Goal: Obtain resource: Download file/media

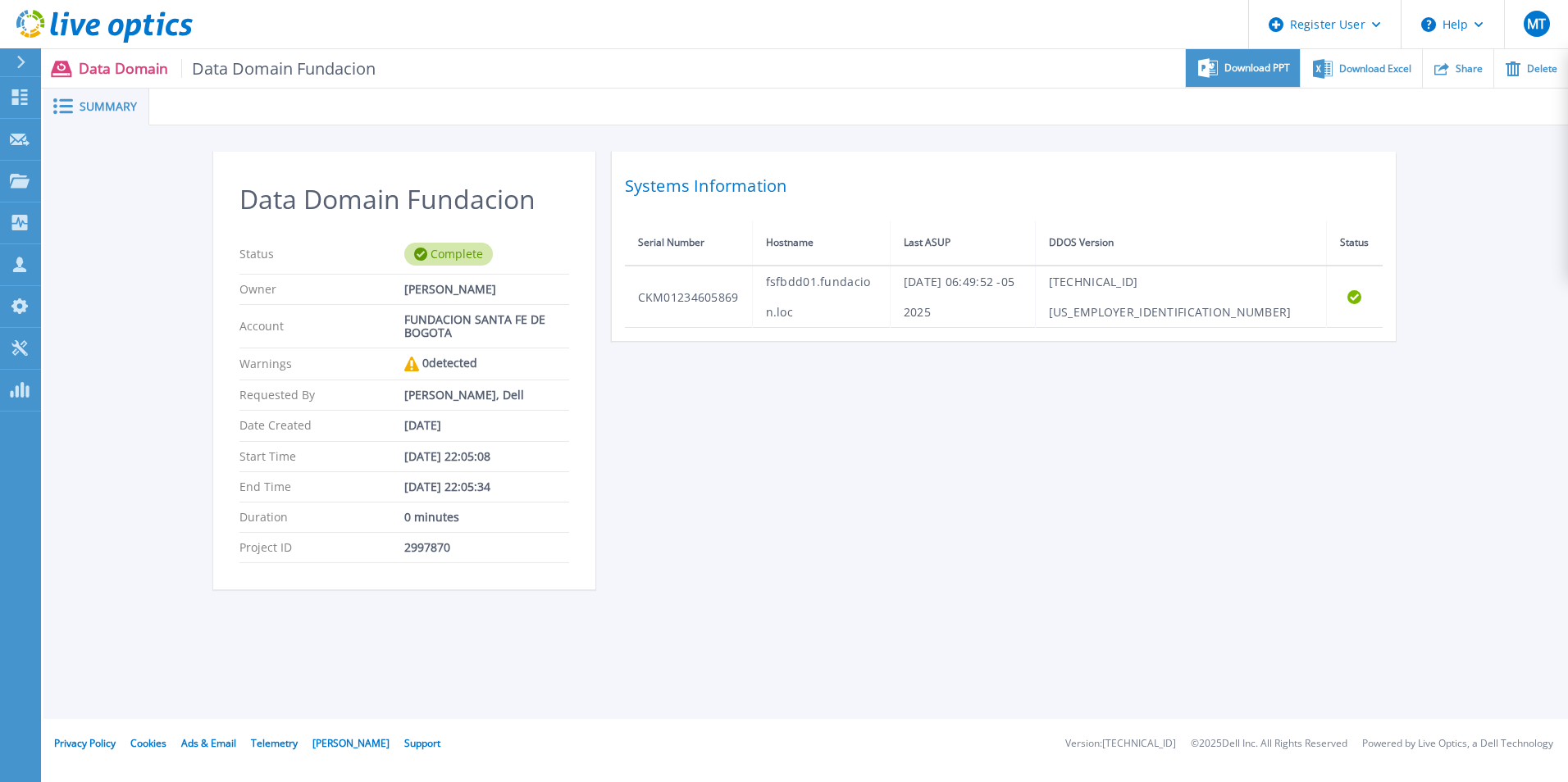
click at [1218, 77] on div "Download PPT" at bounding box center [1243, 69] width 114 height 39
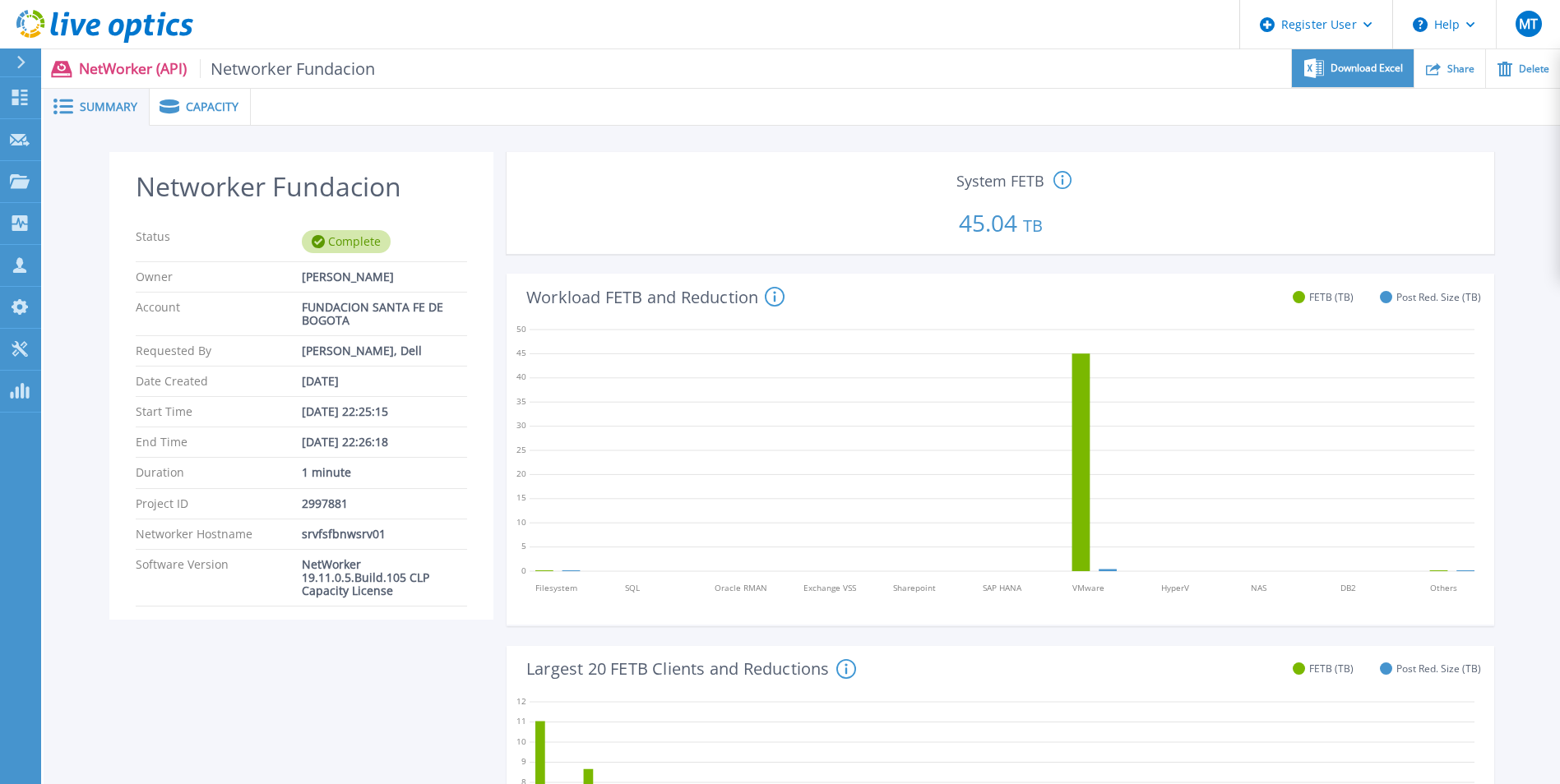
click at [1405, 74] on div "Download Excel" at bounding box center [1352, 69] width 121 height 39
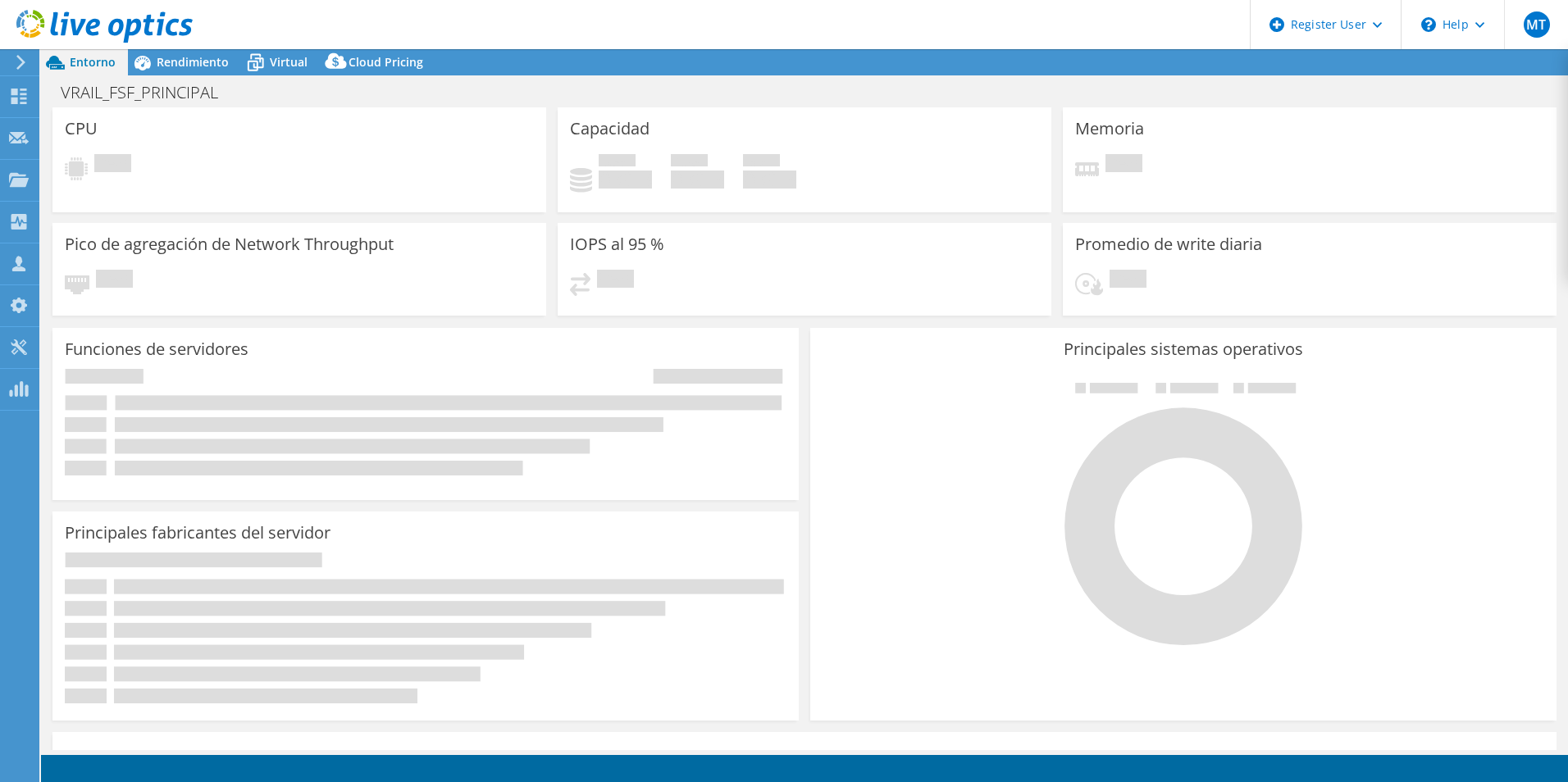
select select "USD"
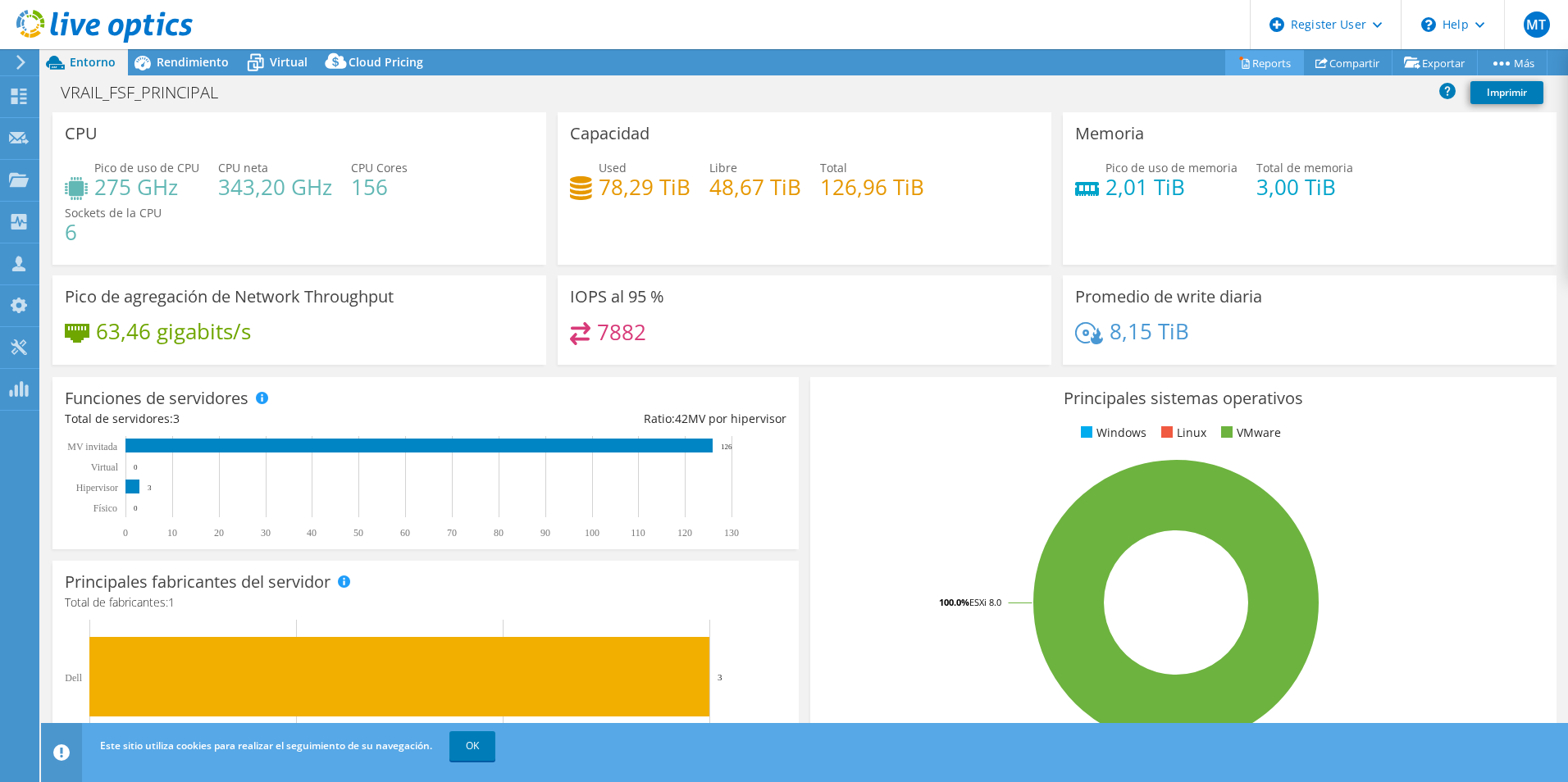
click at [1281, 60] on link "Reports" at bounding box center [1265, 62] width 79 height 26
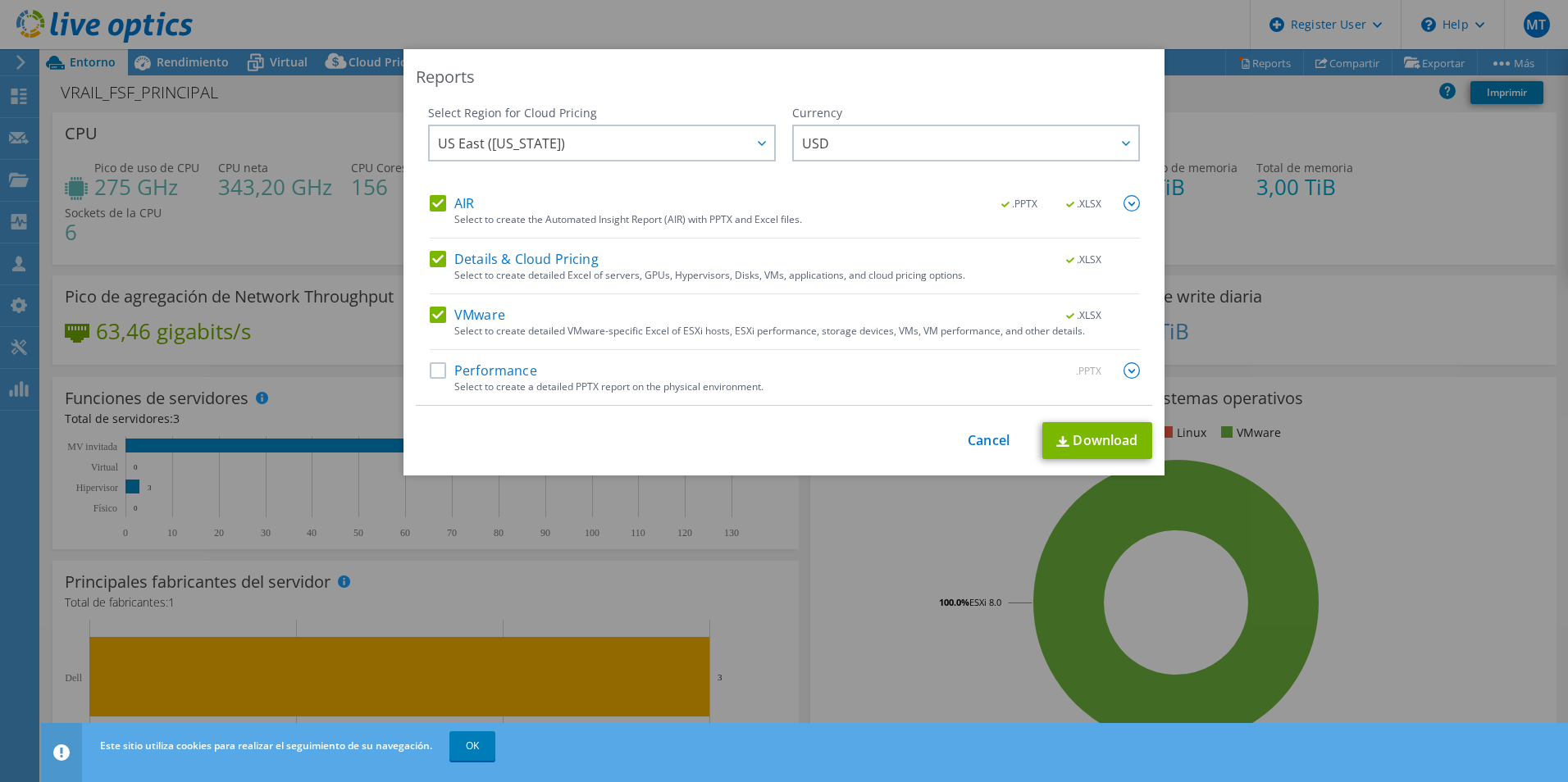
click at [430, 360] on div "AIR .PPTX .XLSX Select to create the Automated Insight Report (AIR) with PPTX a…" at bounding box center [785, 300] width 710 height 210
click at [435, 375] on label "Performance" at bounding box center [483, 370] width 108 height 17
click at [0, 0] on input "Performance" at bounding box center [0, 0] width 0 height 0
click at [950, 138] on span "USD" at bounding box center [971, 142] width 336 height 34
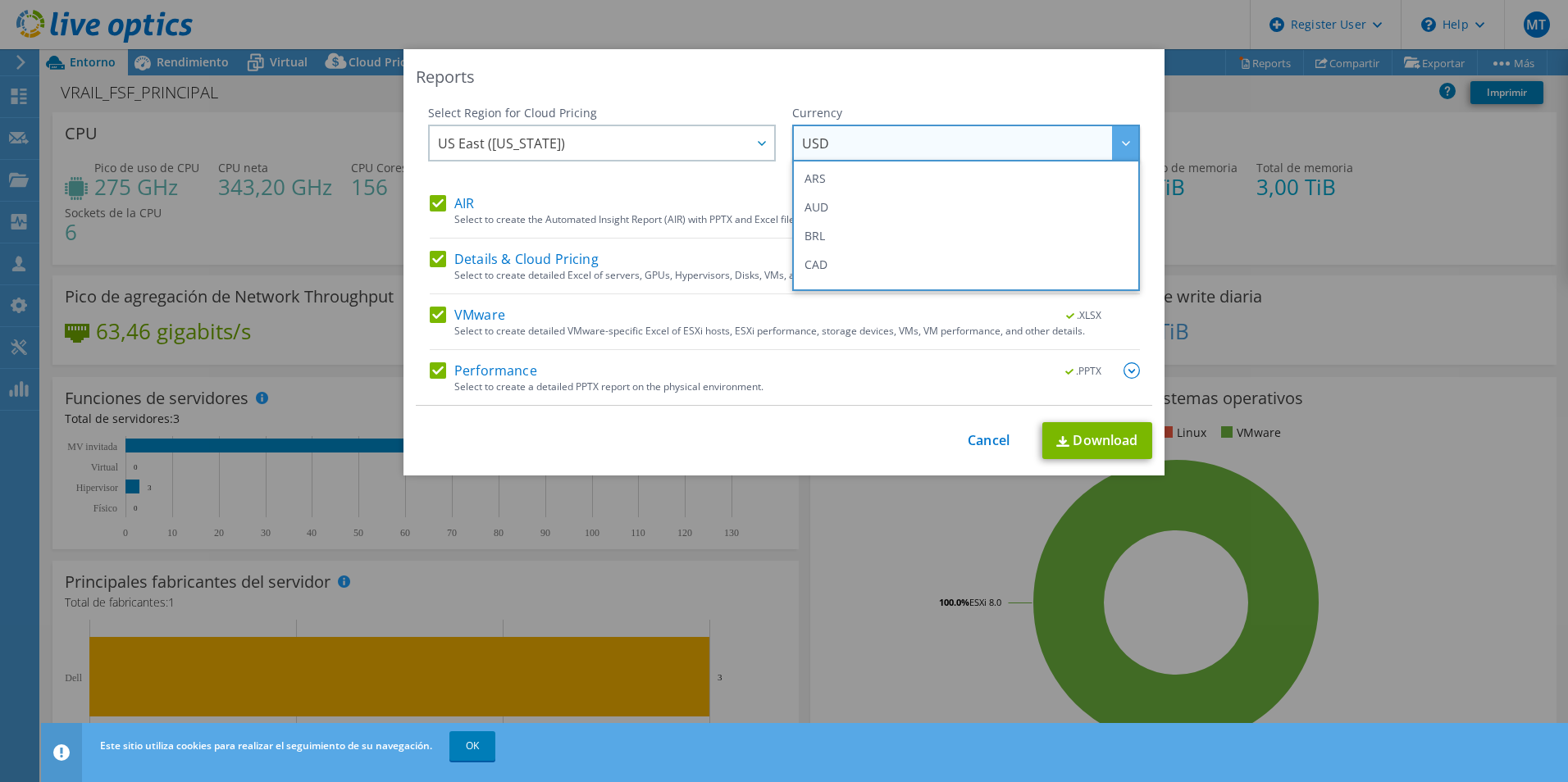
click at [962, 71] on div "Reports" at bounding box center [783, 76] width 736 height 23
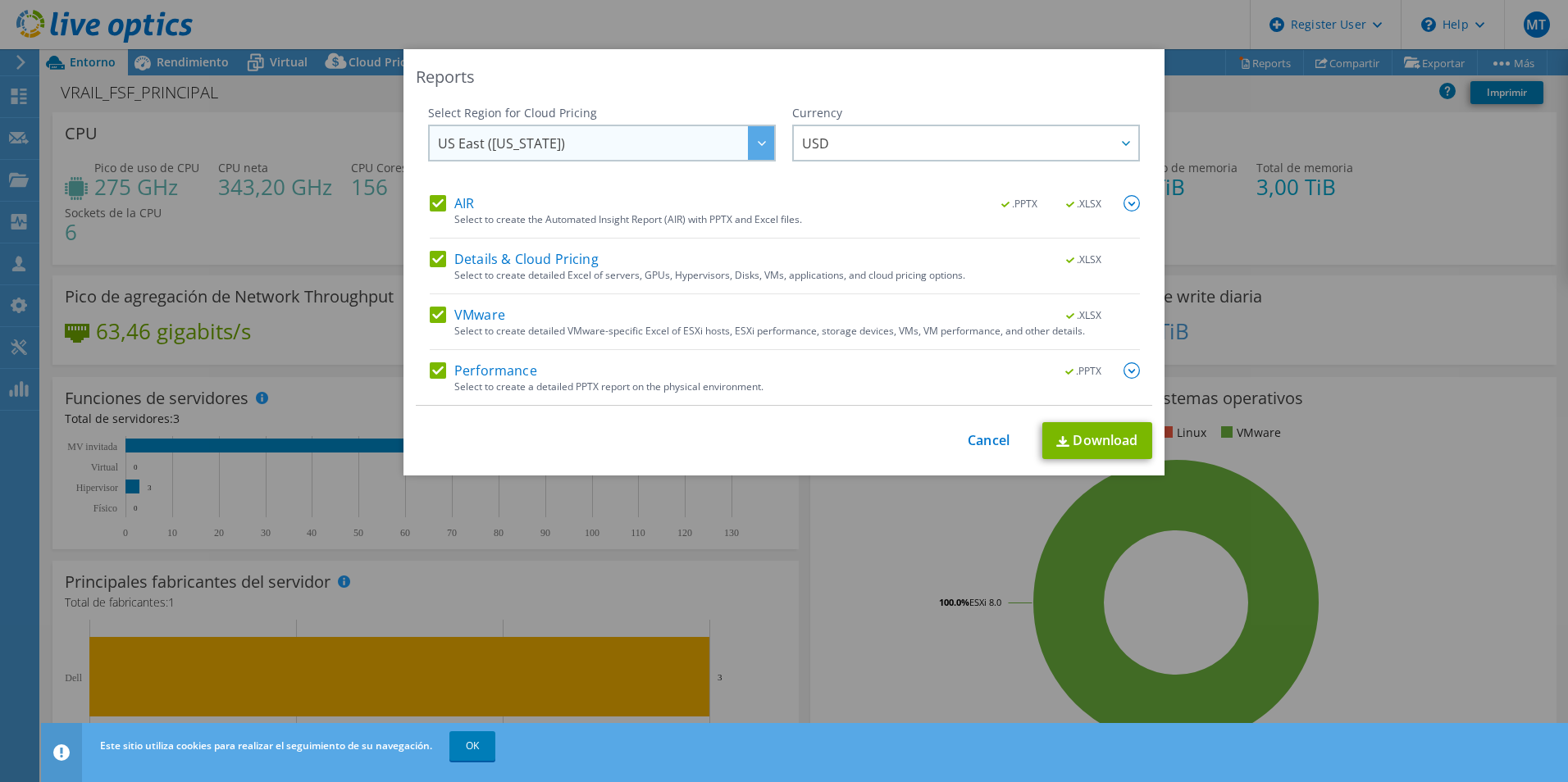
click at [748, 136] on div at bounding box center [761, 142] width 27 height 34
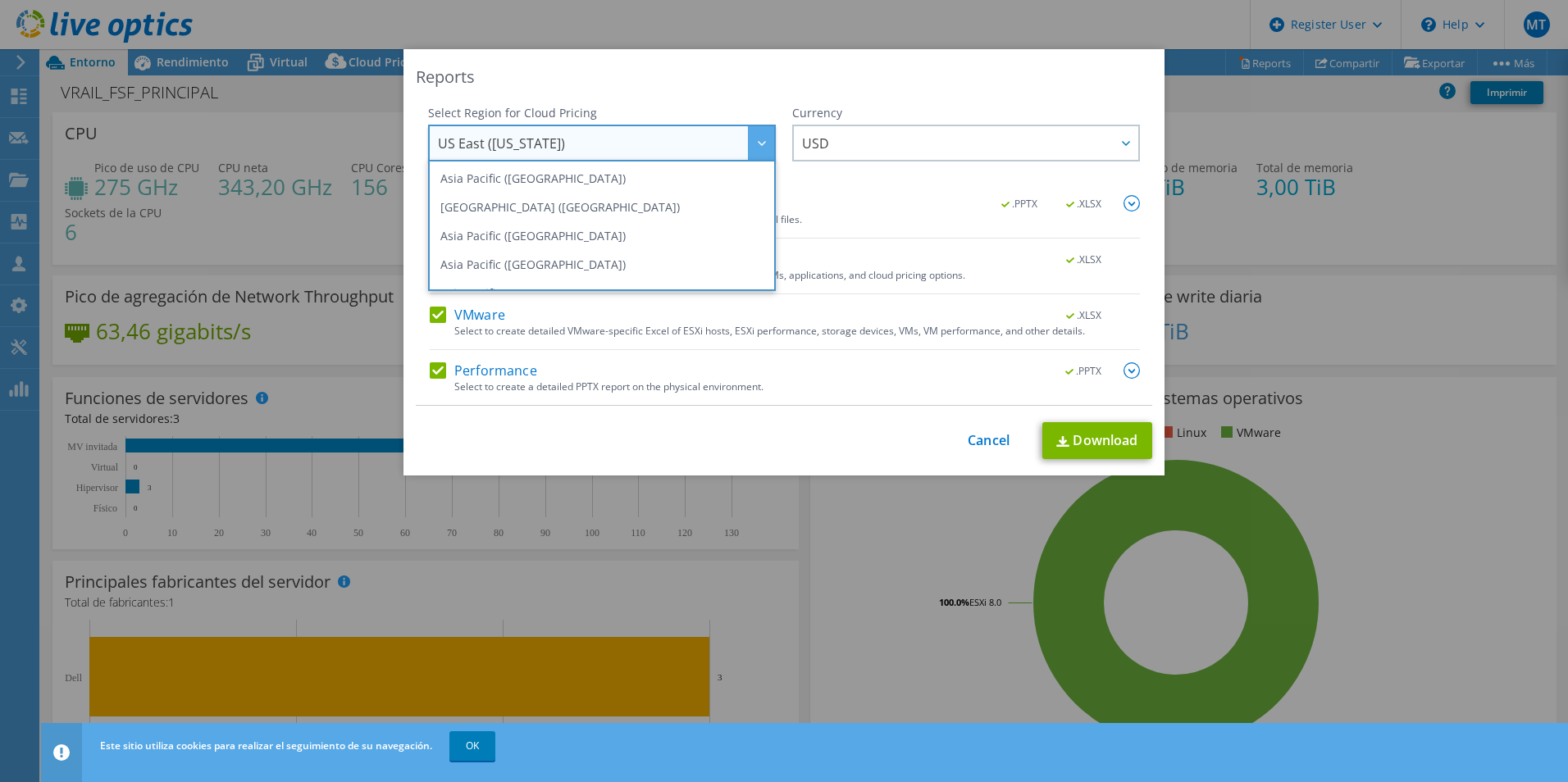
click at [832, 71] on div "Reports" at bounding box center [783, 76] width 736 height 23
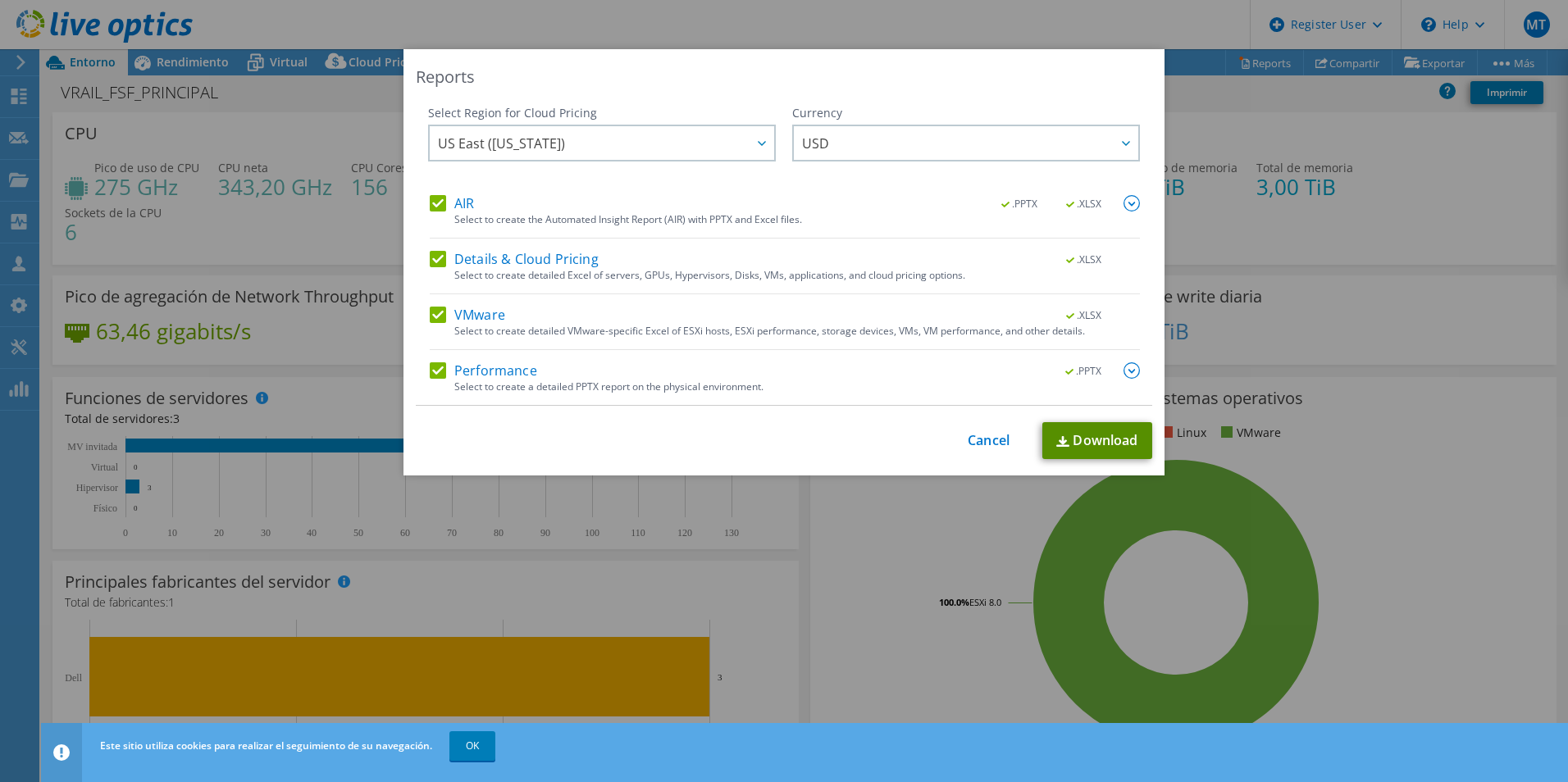
click at [1073, 447] on link "Download" at bounding box center [1097, 441] width 110 height 37
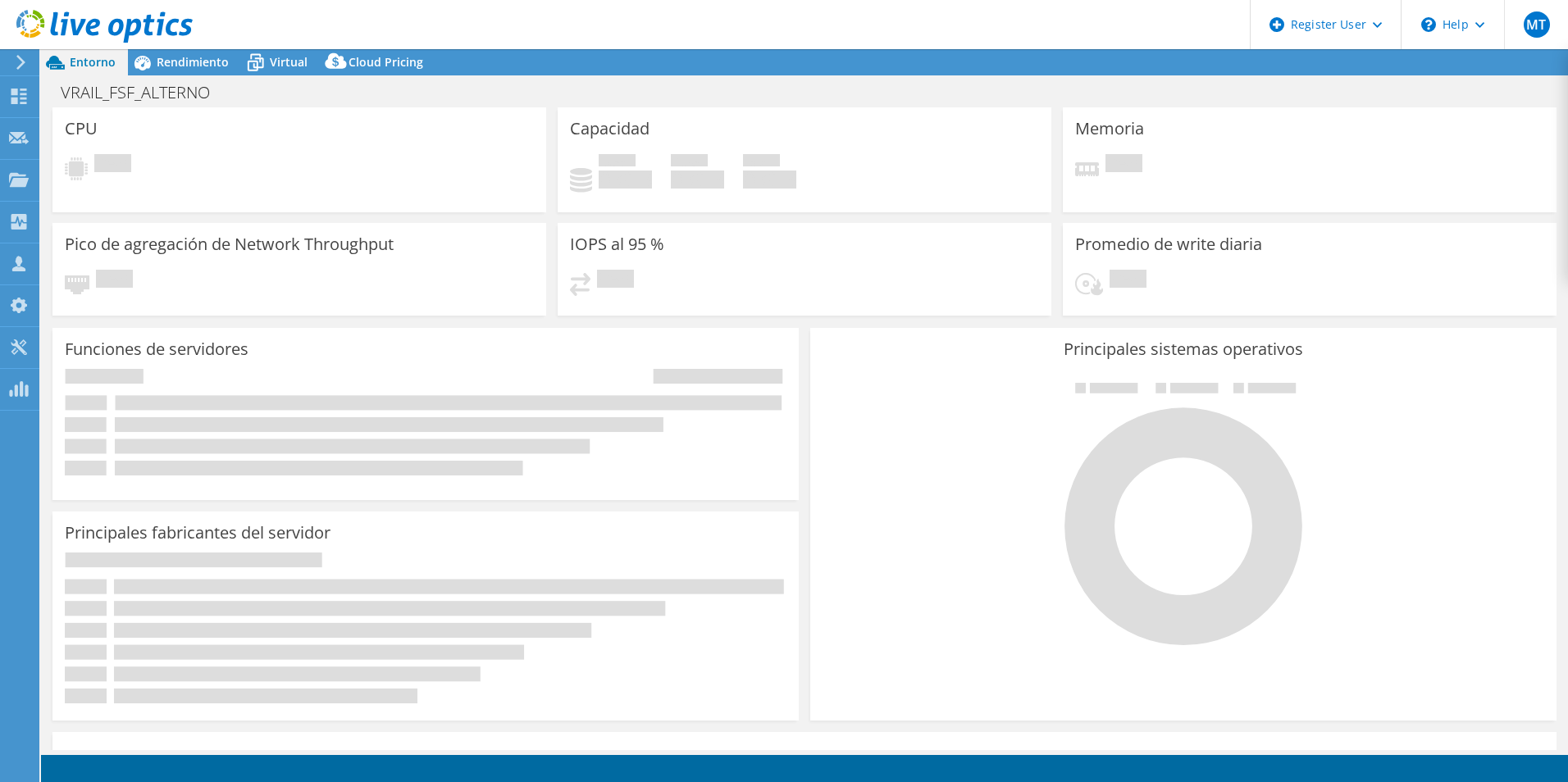
select select "USD"
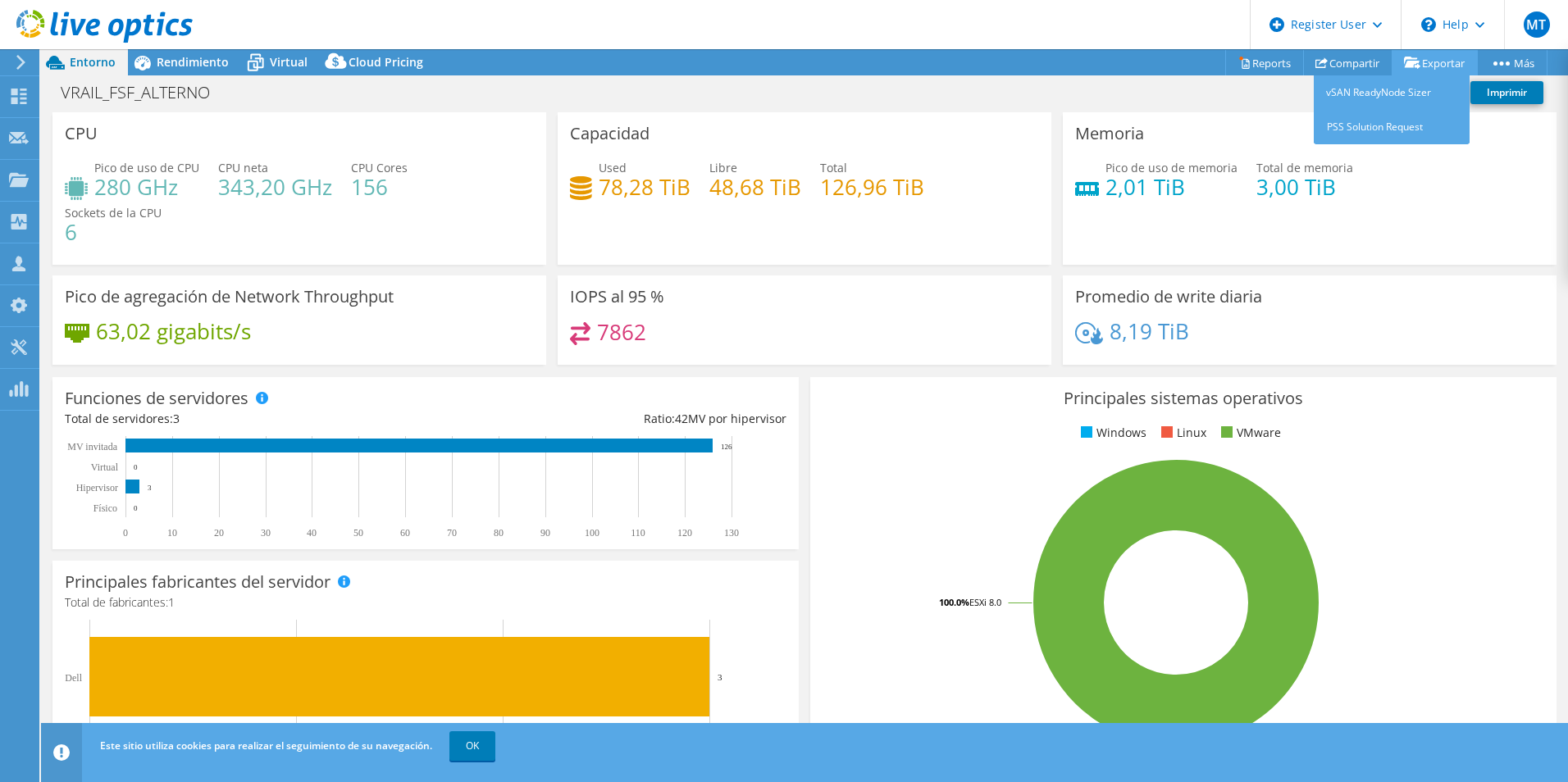
click at [1404, 64] on icon at bounding box center [1413, 62] width 17 height 12
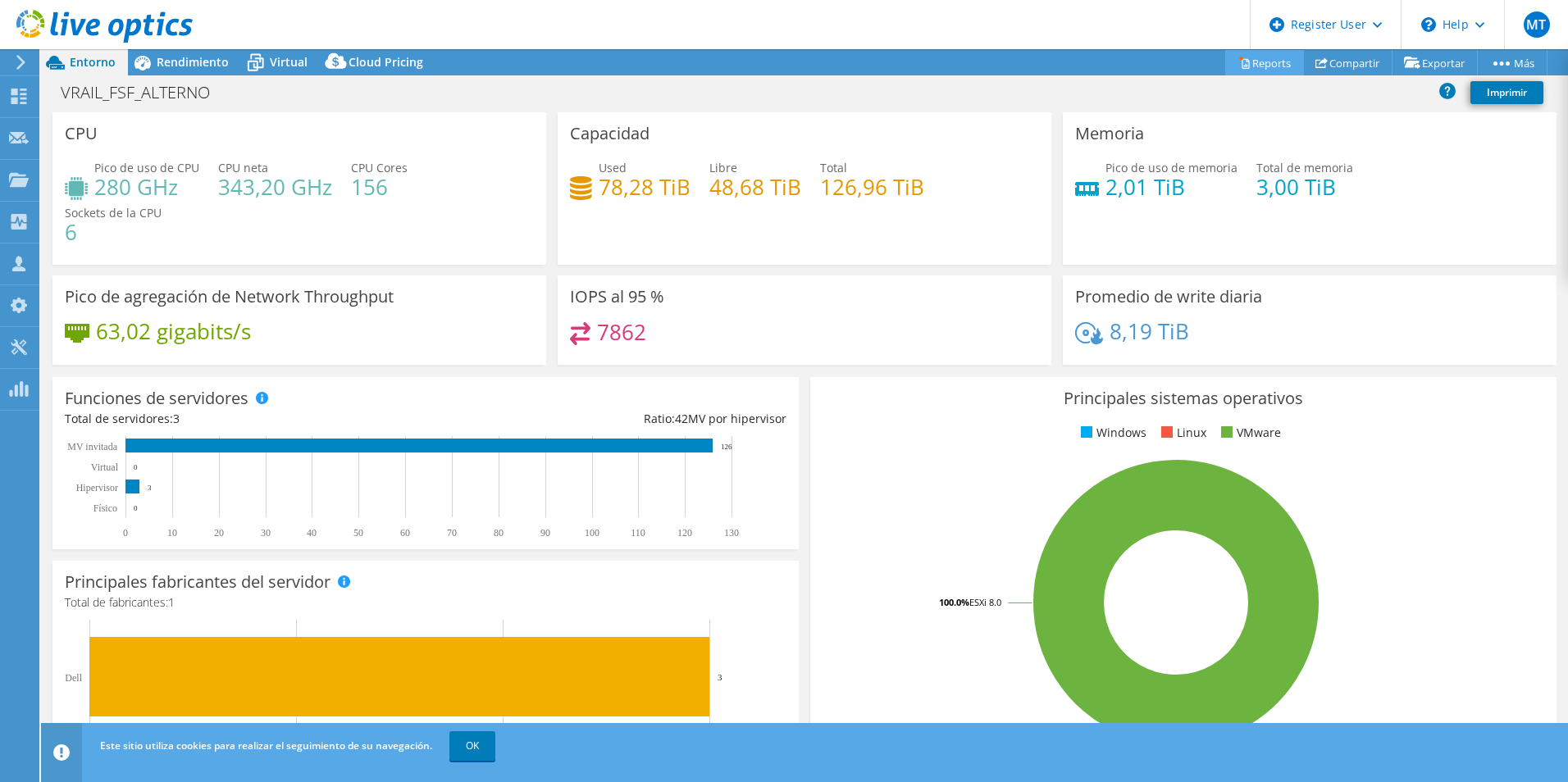
click at [1241, 71] on link "Reports" at bounding box center [1265, 62] width 79 height 26
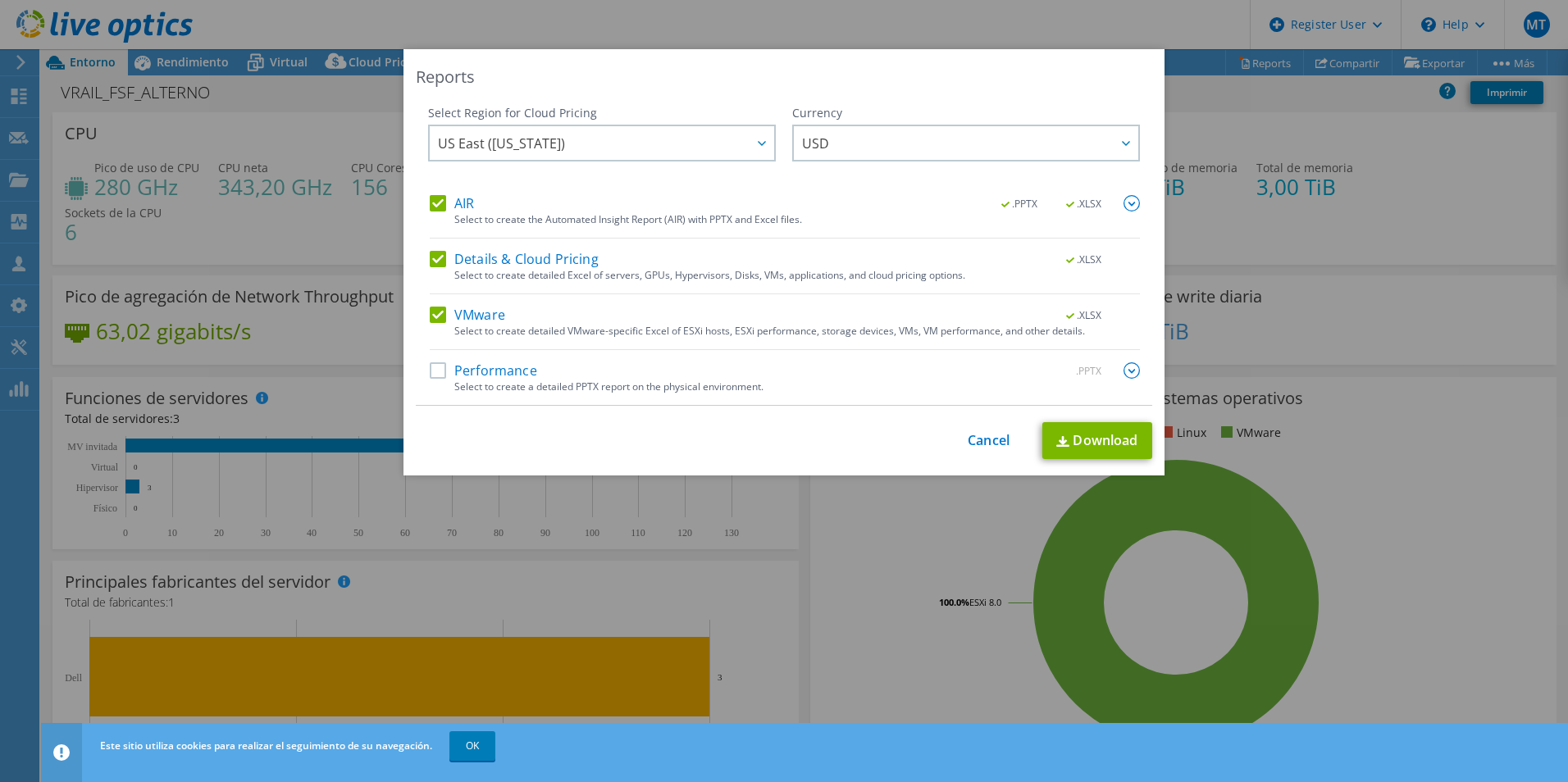
click at [609, 372] on div "Performance .PPTX" at bounding box center [785, 371] width 710 height 19
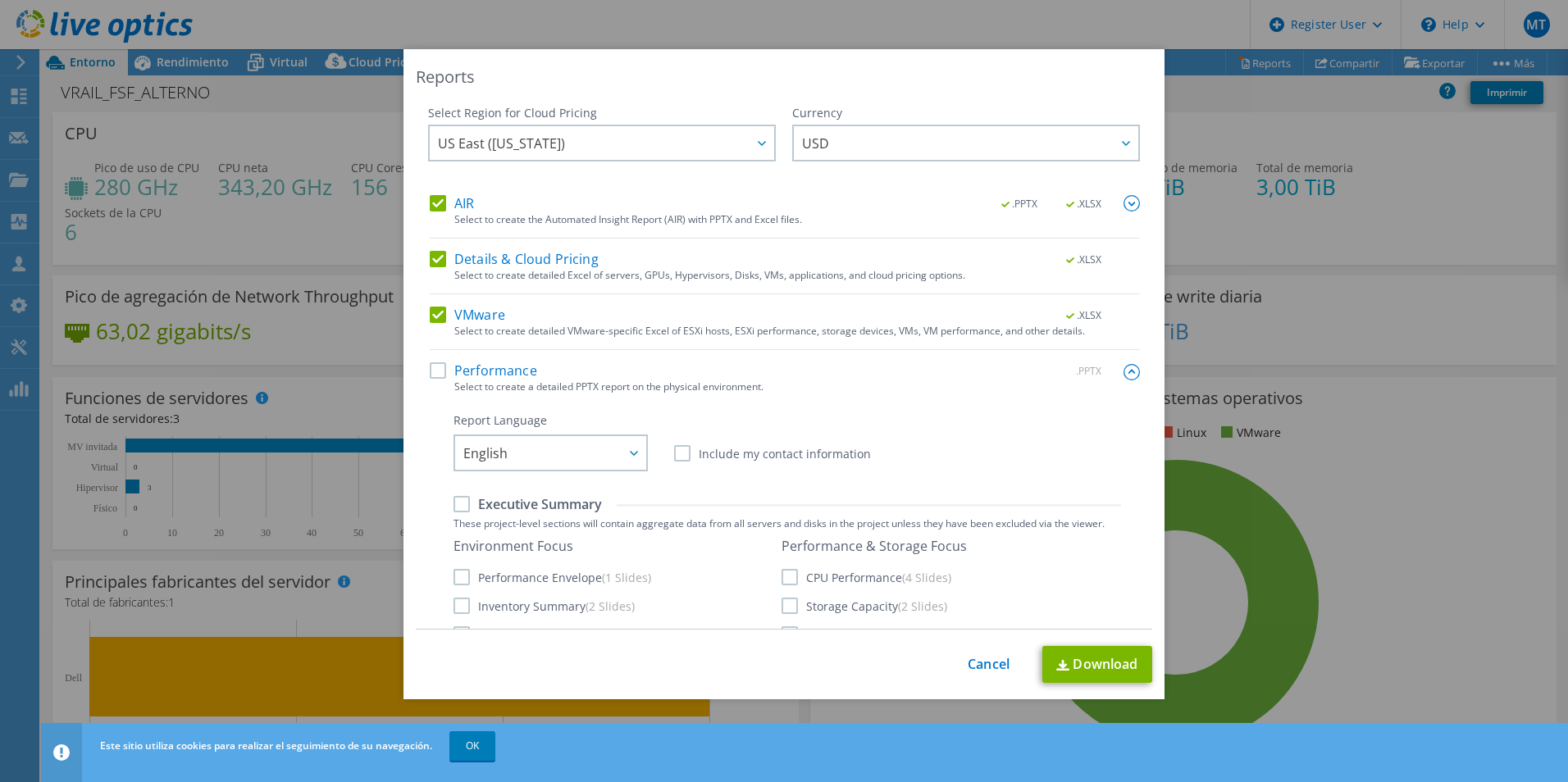
click at [803, 387] on div "Select to create a detailed PPTX report on the physical environment." at bounding box center [797, 387] width 686 height 11
click at [430, 368] on label "Performance" at bounding box center [483, 370] width 108 height 17
click at [0, 0] on input "Performance" at bounding box center [0, 0] width 0 height 0
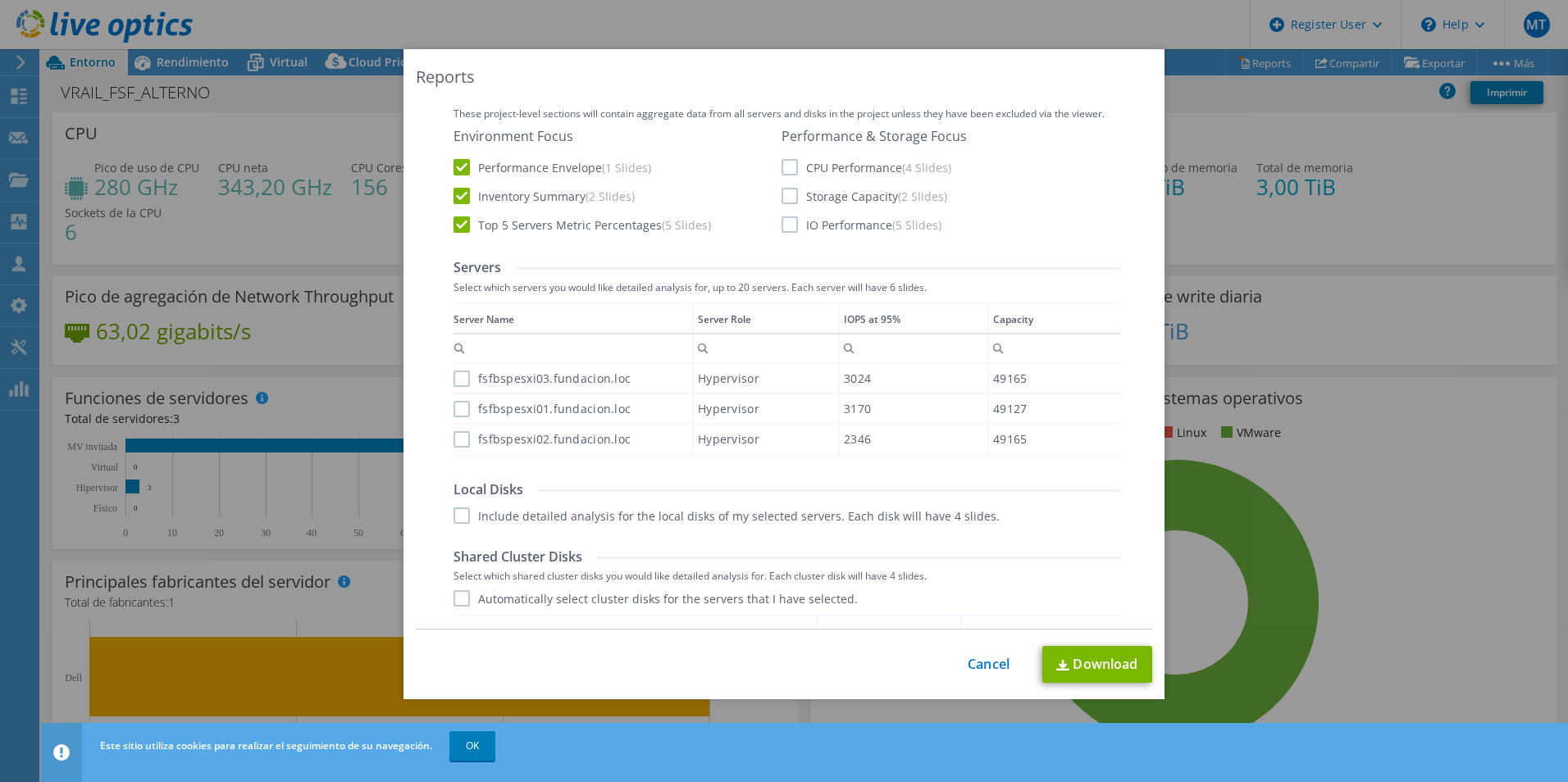
scroll to position [647, 0]
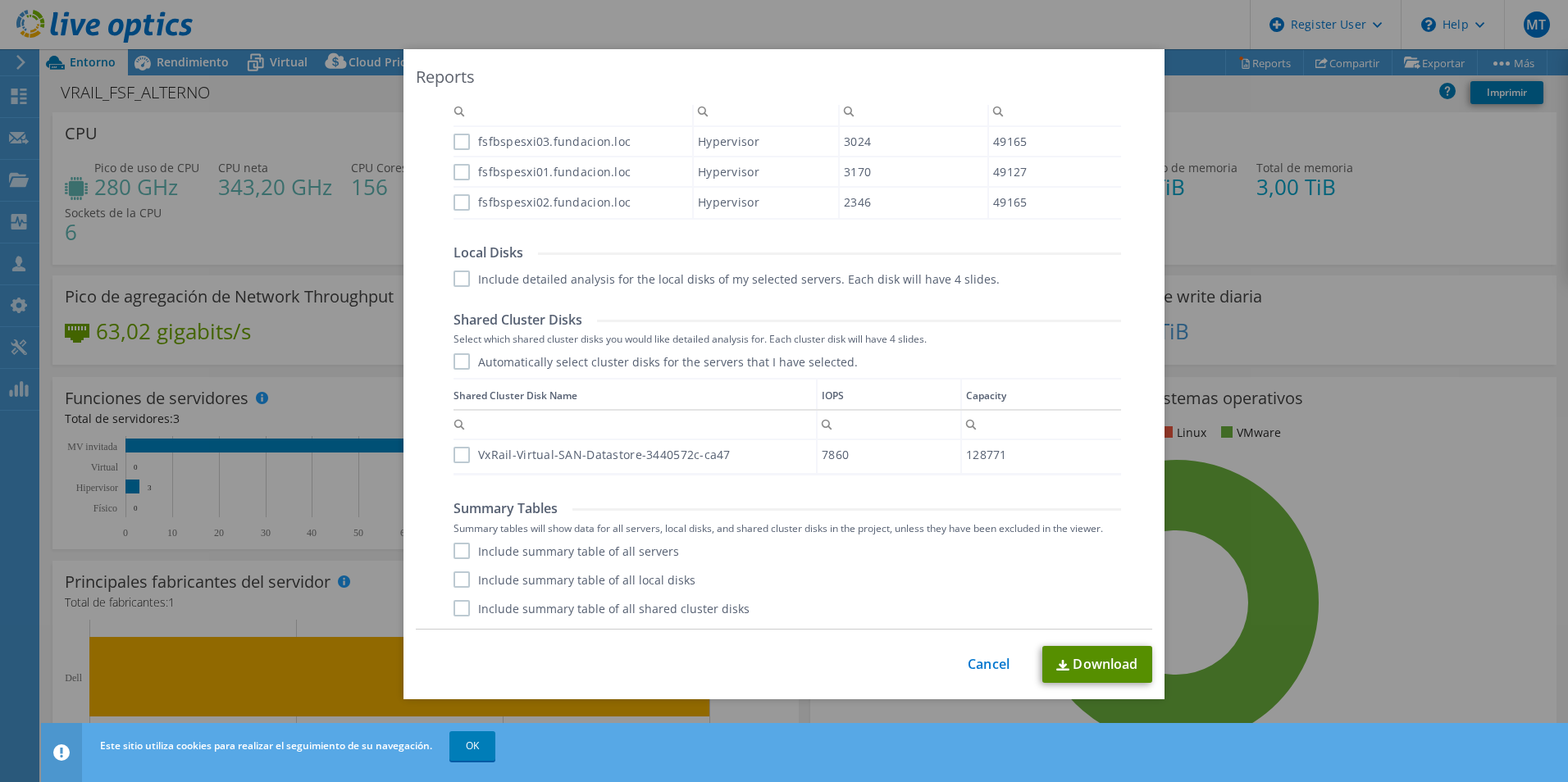
click at [1110, 664] on link "Download" at bounding box center [1097, 664] width 110 height 37
click at [989, 666] on link "Cancel" at bounding box center [989, 664] width 42 height 16
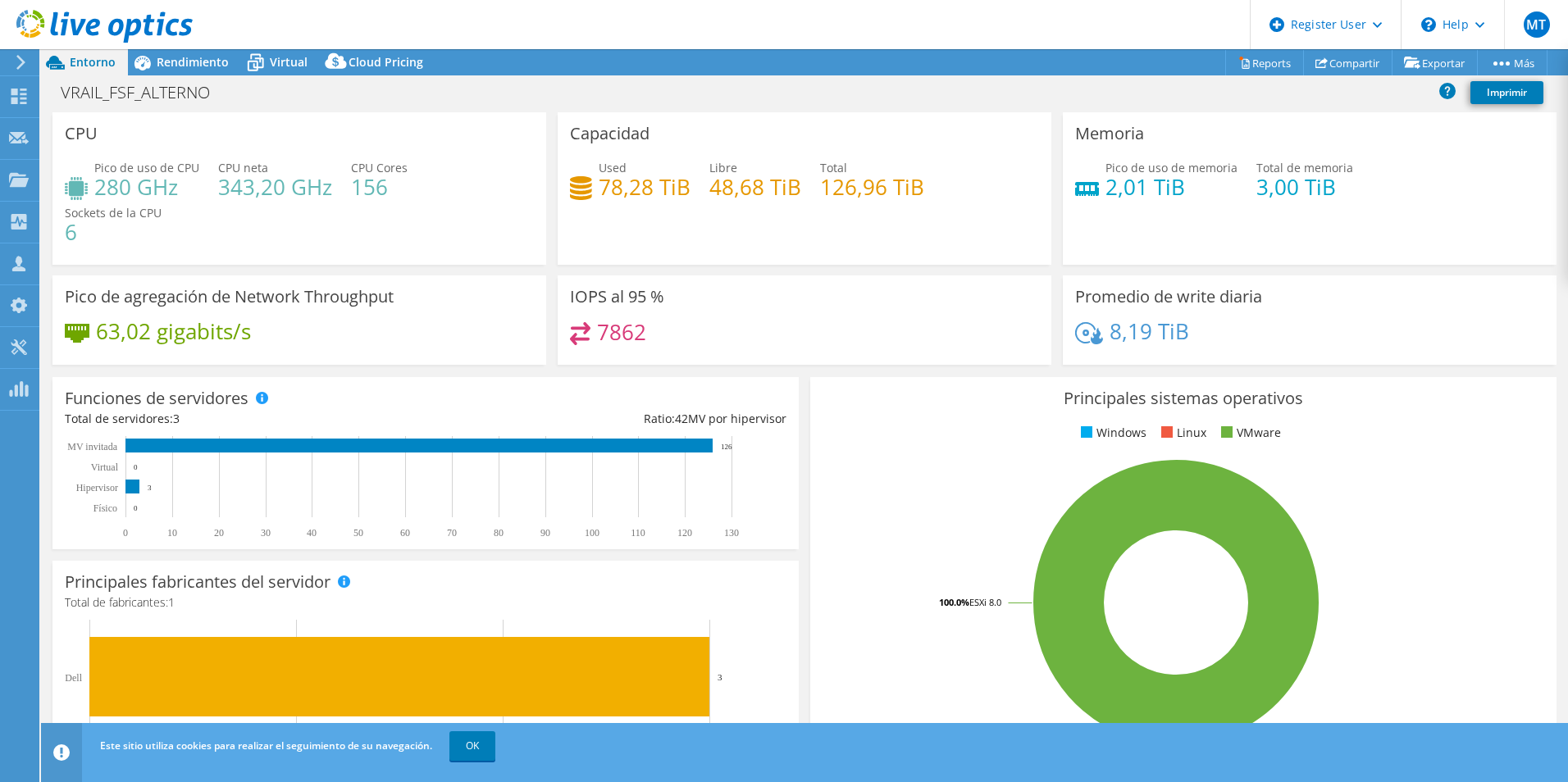
drag, startPoint x: 751, startPoint y: 446, endPoint x: 737, endPoint y: 469, distance: 26.9
drag, startPoint x: 737, startPoint y: 469, endPoint x: 711, endPoint y: 494, distance: 36.1
